Goal: Transaction & Acquisition: Purchase product/service

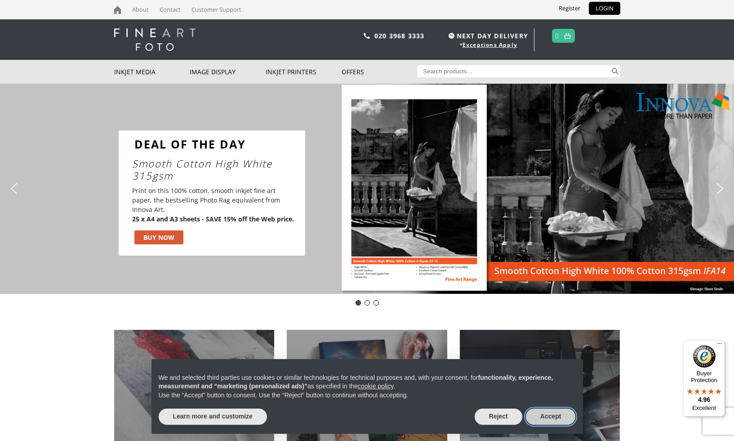
click at [552, 413] on button "Accept" at bounding box center [551, 416] width 50 height 16
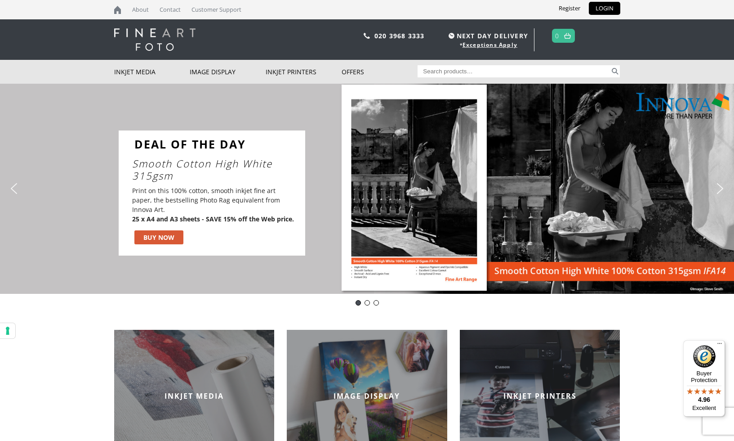
click at [452, 71] on input "Search for:" at bounding box center [514, 71] width 192 height 12
type input "olmec soft white cotton"
click at [615, 69] on button "Search" at bounding box center [615, 71] width 10 height 12
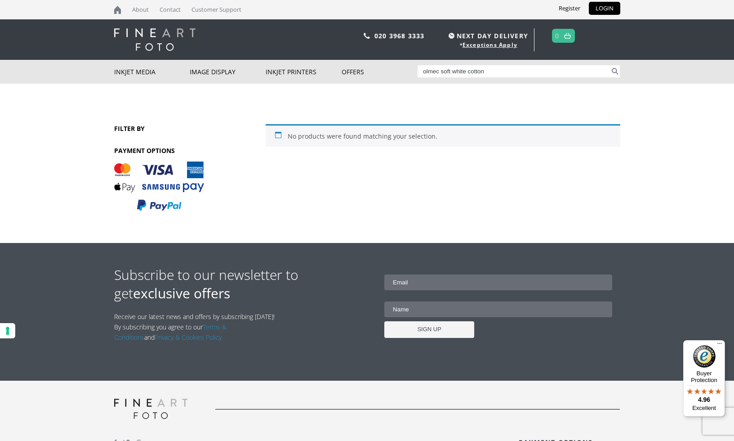
drag, startPoint x: 437, startPoint y: 71, endPoint x: 419, endPoint y: 73, distance: 17.6
click at [419, 73] on input "olmec soft white cotton" at bounding box center [514, 71] width 192 height 12
type input "innovative soft white cotton"
drag, startPoint x: 467, startPoint y: 83, endPoint x: 613, endPoint y: 69, distance: 146.7
click at [613, 69] on button "Search" at bounding box center [615, 71] width 10 height 12
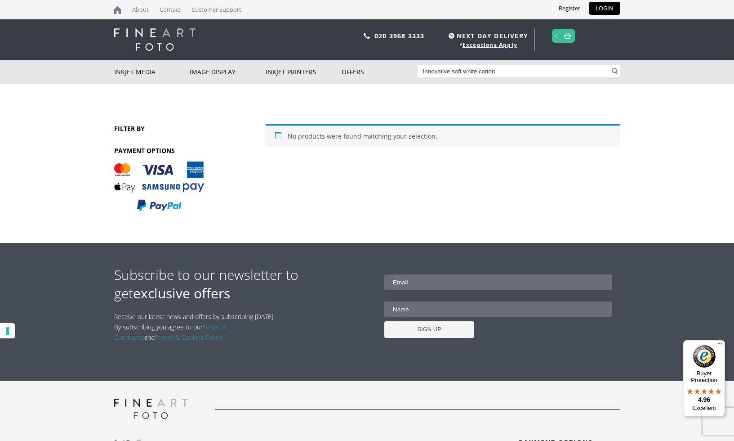
drag, startPoint x: 448, startPoint y: 71, endPoint x: 419, endPoint y: 70, distance: 29.7
click at [419, 70] on input "innovative soft white cotton" at bounding box center [514, 71] width 192 height 12
type input "soft white cotton A4 280gm"
click at [613, 69] on button "Search" at bounding box center [615, 71] width 10 height 12
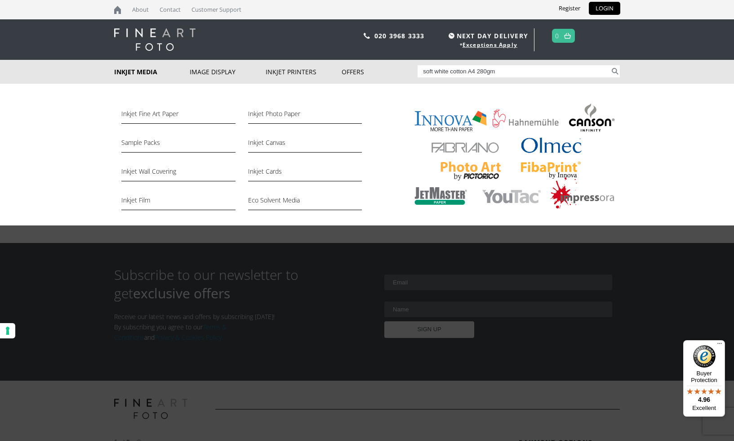
click at [146, 71] on link "Inkjet Media" at bounding box center [152, 72] width 76 height 24
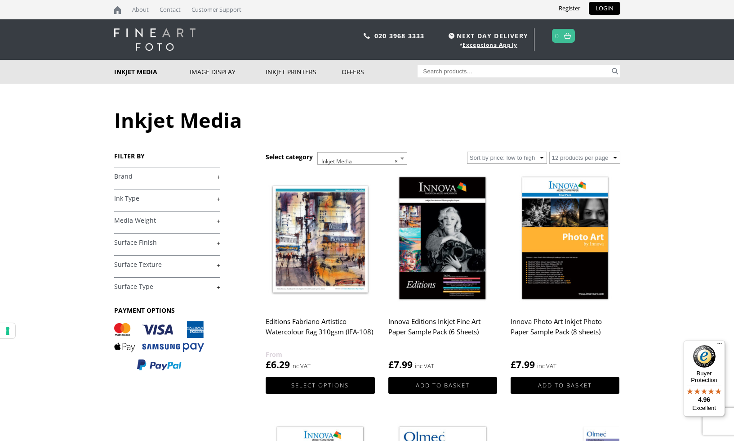
click at [220, 176] on div "FILTER BY £ 0.00 - £ 25.00 (32) £ 25.00 - £ 74.99 (65) £ 75.00 -" at bounding box center [190, 266] width 152 height 228
click at [218, 175] on link "+" at bounding box center [167, 176] width 106 height 9
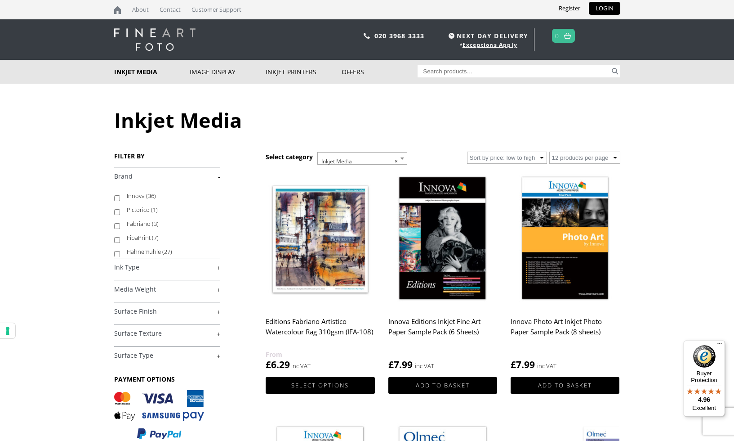
click at [116, 197] on input "Innova (36)" at bounding box center [117, 198] width 6 height 6
checkbox input "true"
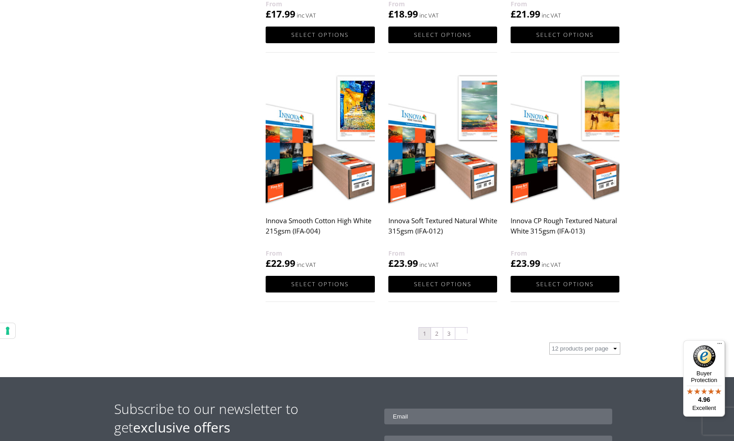
scroll to position [845, 0]
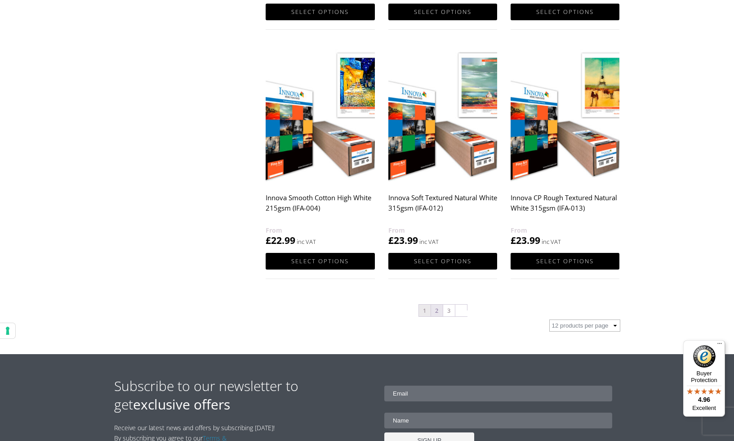
click at [436, 307] on link "2" at bounding box center [437, 310] width 12 height 12
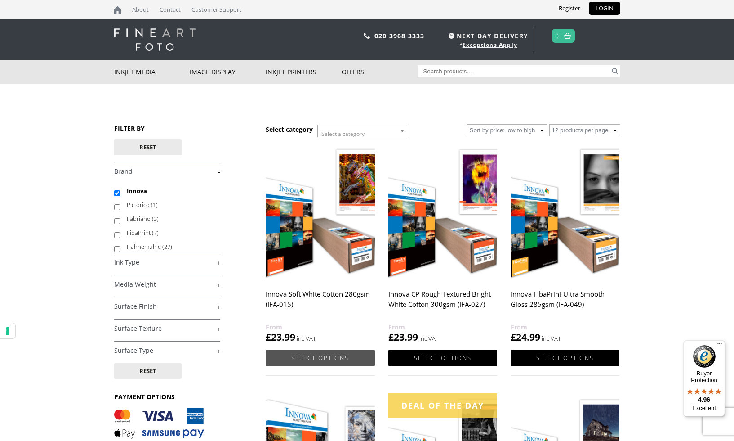
click at [325, 355] on link "Select options" at bounding box center [320, 357] width 109 height 17
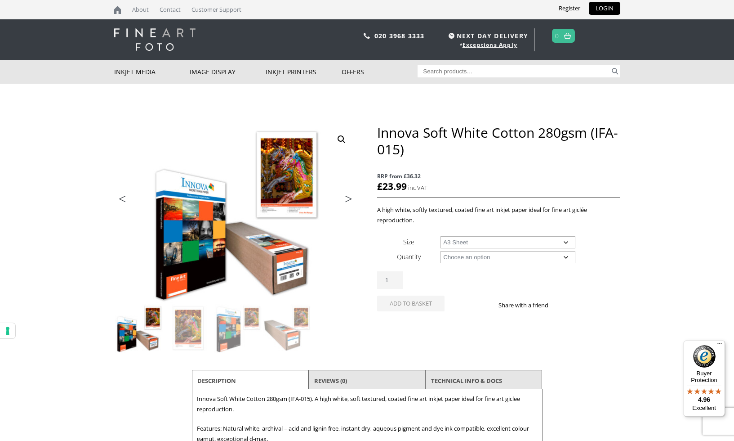
select select "a3-sheet"
click at [410, 302] on button "Add to basket" at bounding box center [410, 303] width 67 height 16
select select "25-sheets"
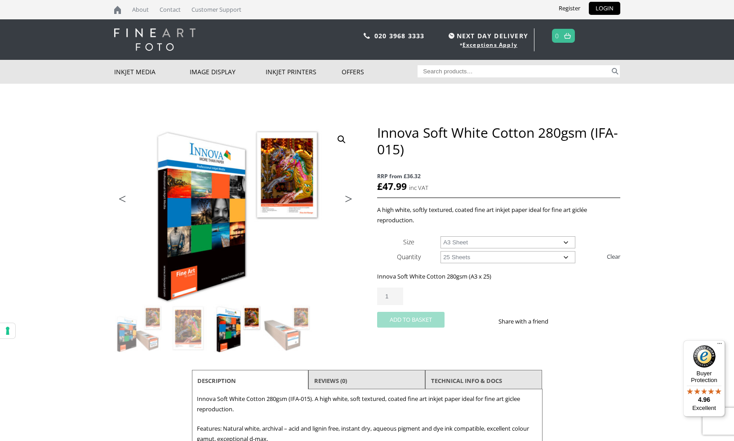
click at [413, 316] on button "Add to basket" at bounding box center [410, 320] width 67 height 16
select select "a4-sheet"
click at [404, 319] on button "Add to basket" at bounding box center [410, 320] width 67 height 16
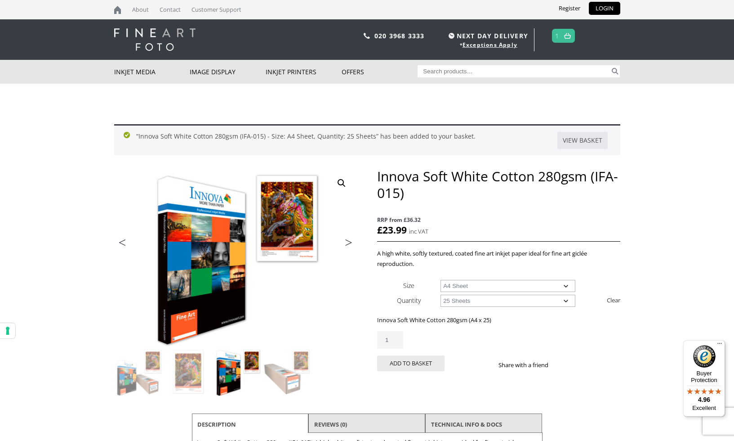
click at [567, 36] on img at bounding box center [567, 36] width 7 height 6
